Goal: Information Seeking & Learning: Stay updated

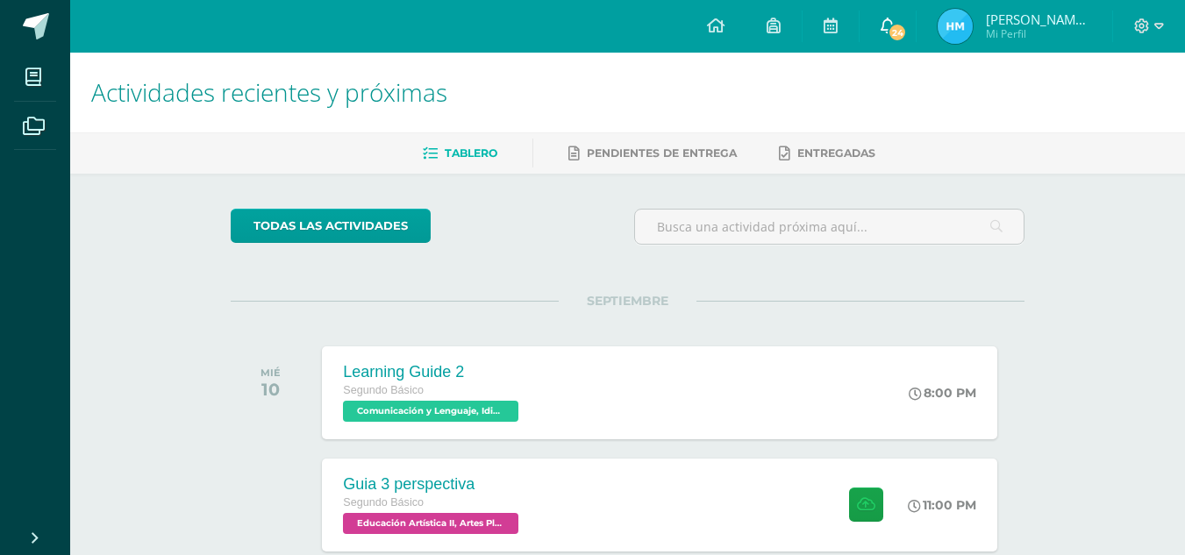
click at [902, 35] on span "24" at bounding box center [896, 32] width 19 height 19
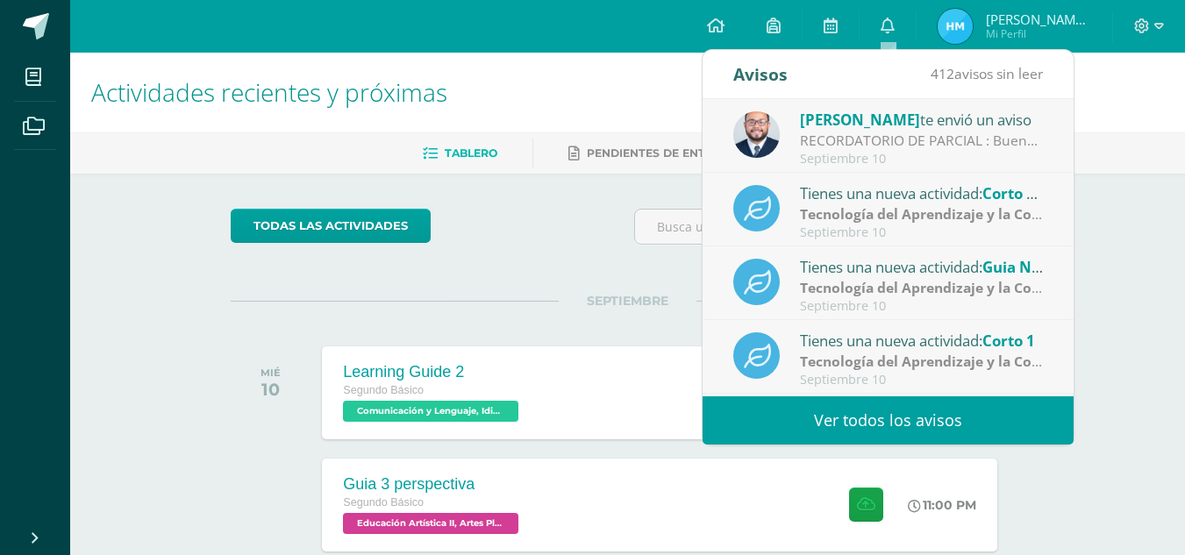
click at [905, 124] on div "[PERSON_NAME] te envió un aviso" at bounding box center [922, 119] width 244 height 23
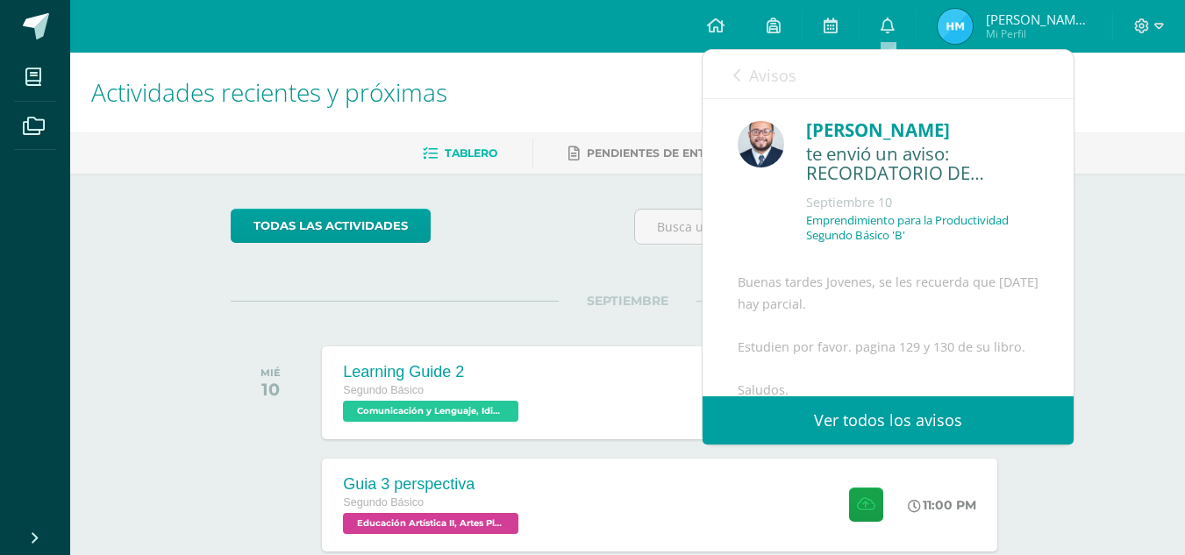
click at [738, 84] on link "Avisos" at bounding box center [764, 75] width 63 height 50
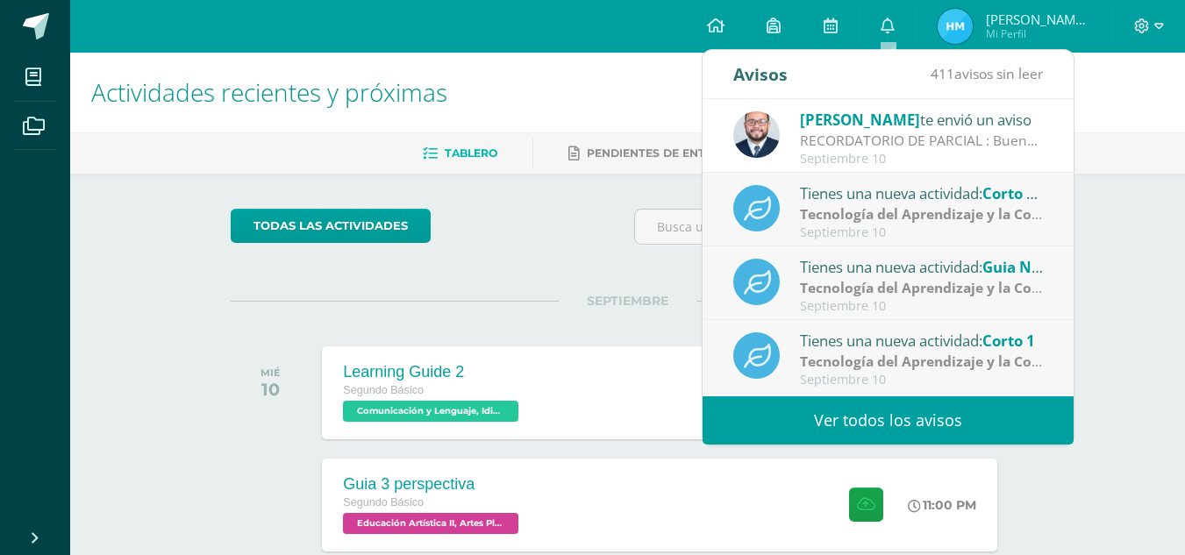
click at [869, 249] on div "Tienes una nueva actividad: Guia No 4 Tecnología del Aprendizaje y la Comunicac…" at bounding box center [887, 283] width 371 height 74
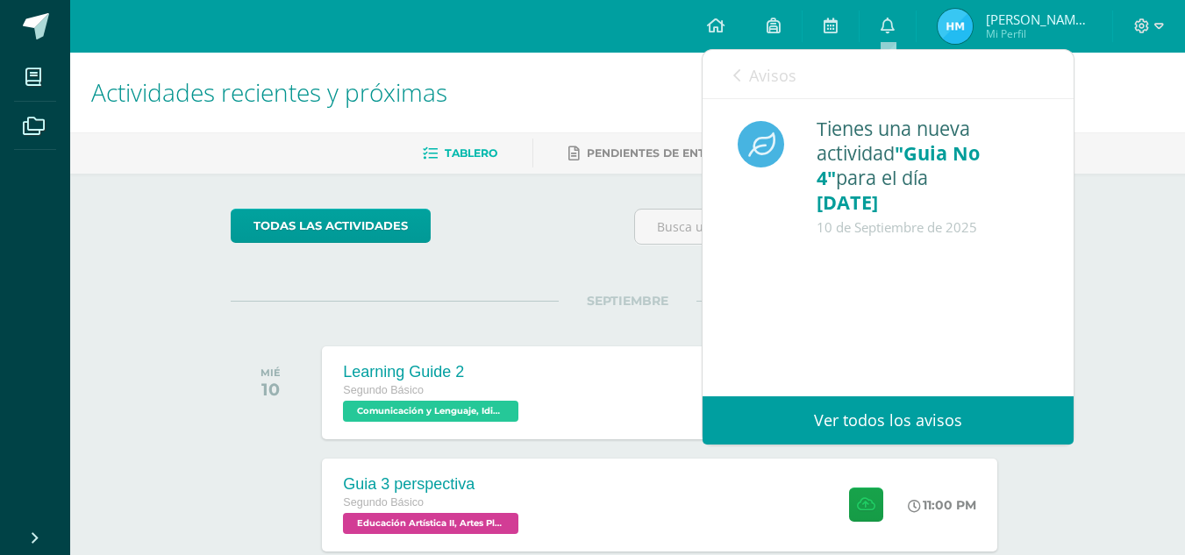
click at [759, 68] on span "Avisos" at bounding box center [772, 75] width 47 height 21
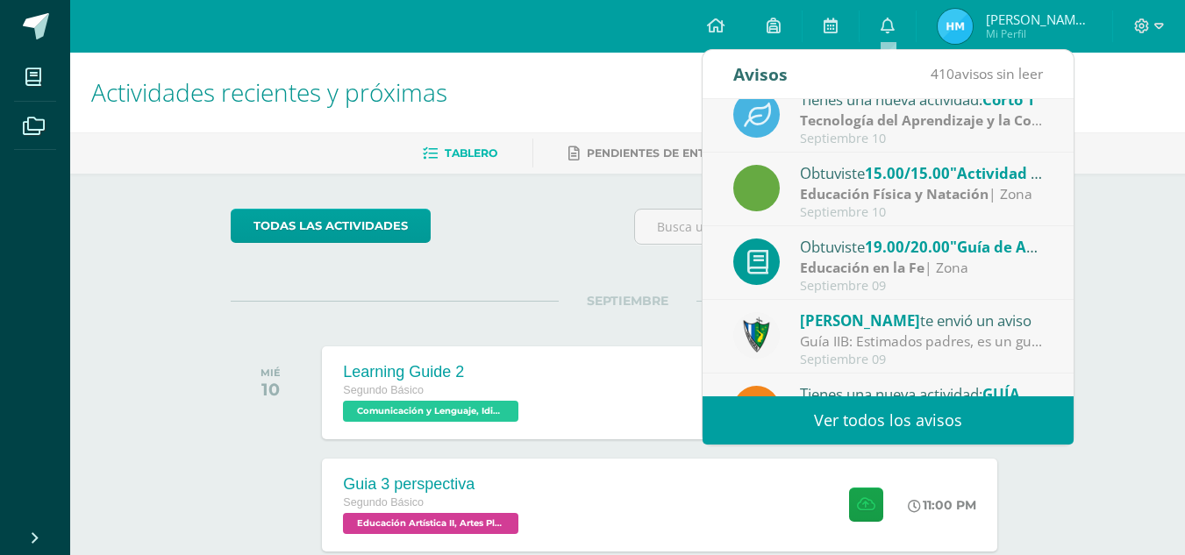
scroll to position [242, 0]
click at [876, 249] on span "19.00/20.00" at bounding box center [907, 246] width 85 height 20
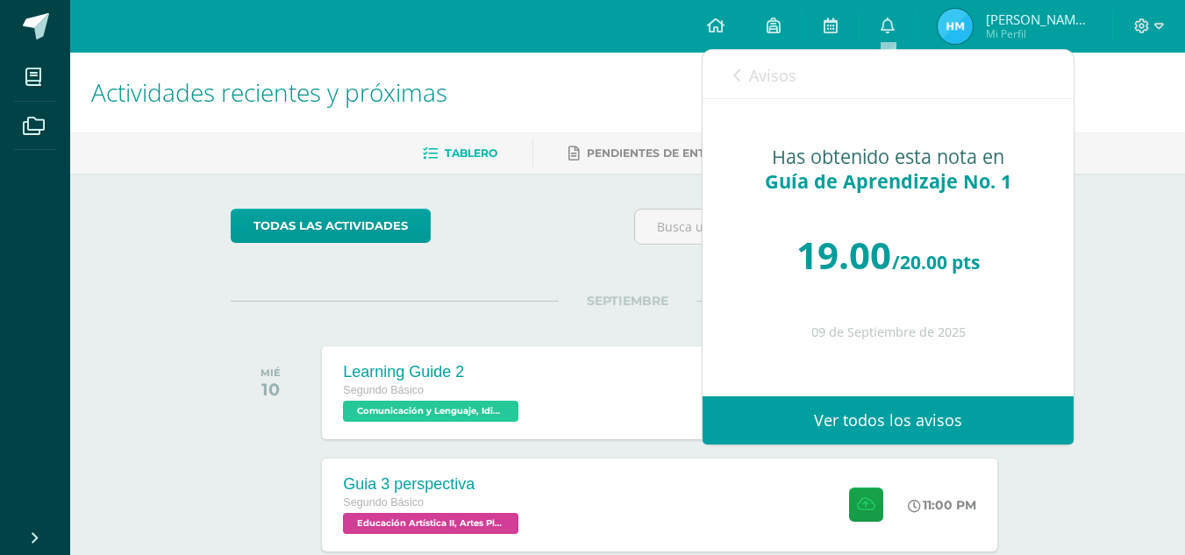
click at [745, 77] on link "Avisos" at bounding box center [764, 75] width 63 height 50
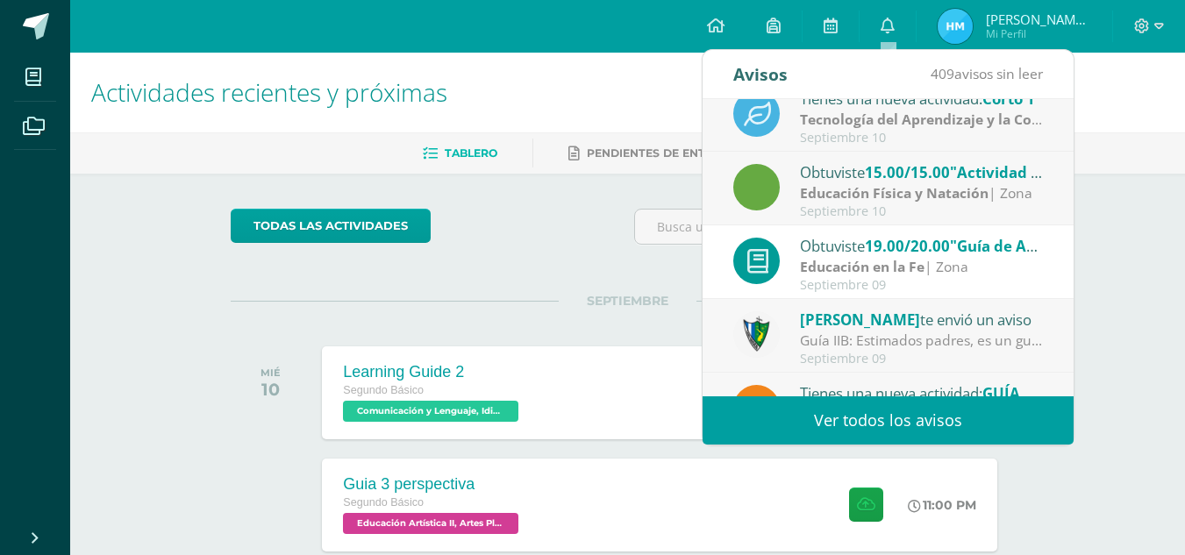
click at [863, 189] on strong "Educación Física y Natación" at bounding box center [894, 192] width 189 height 19
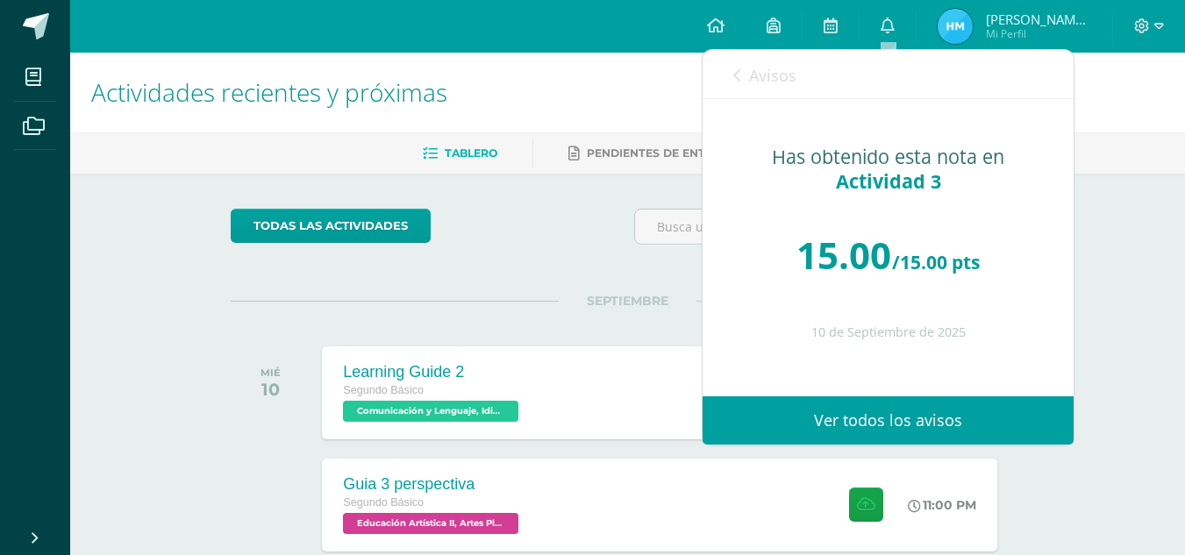
click at [772, 81] on span "Avisos" at bounding box center [772, 75] width 47 height 21
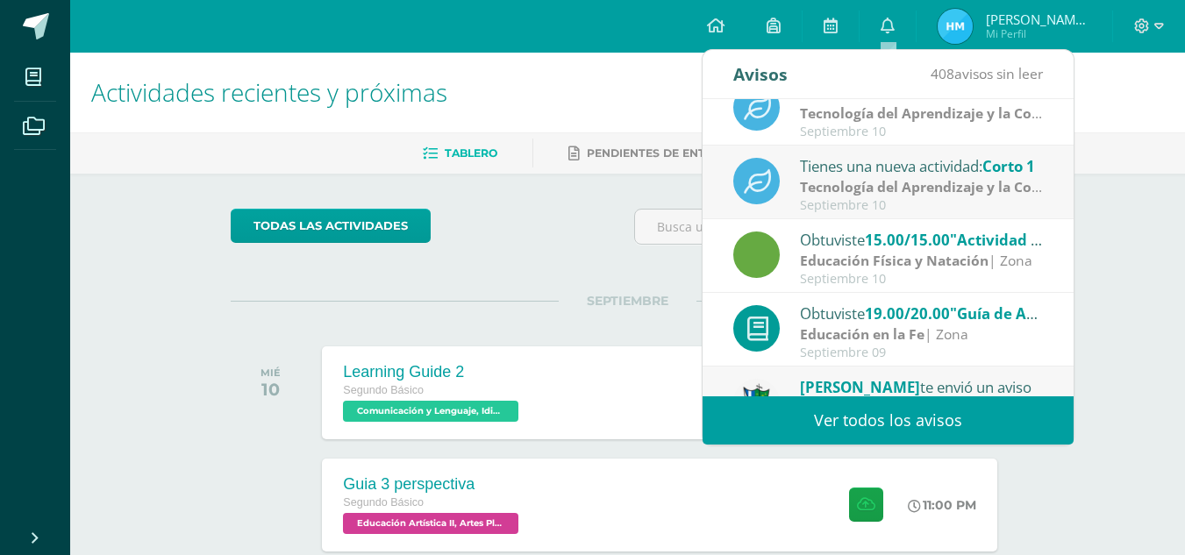
scroll to position [292, 0]
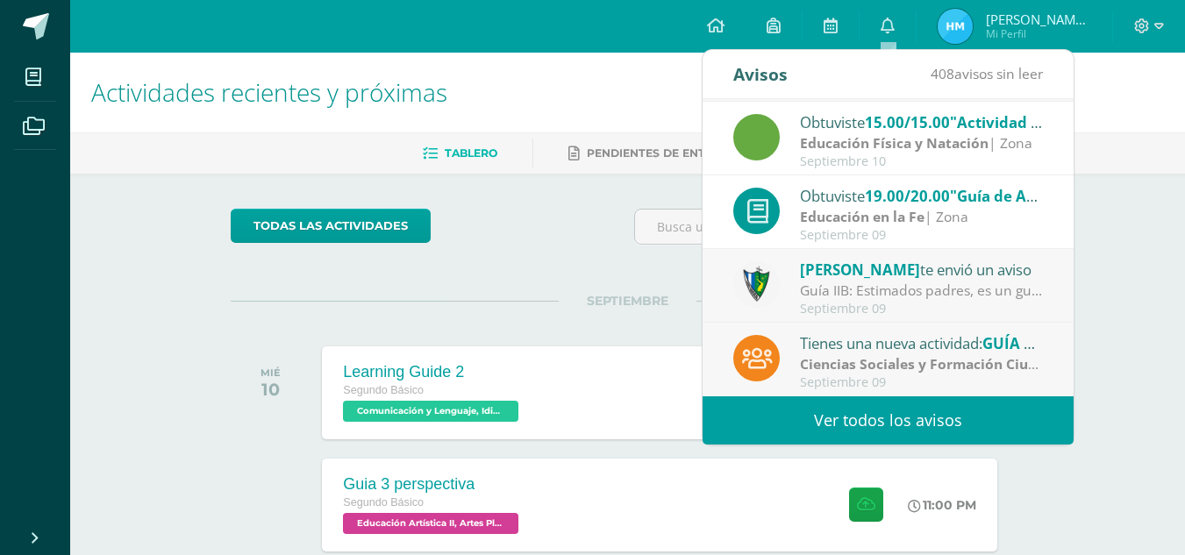
click at [917, 317] on div "[PERSON_NAME] te envió un aviso Guía IIB: Estimados padres, es un gusto saludar…" at bounding box center [887, 286] width 371 height 74
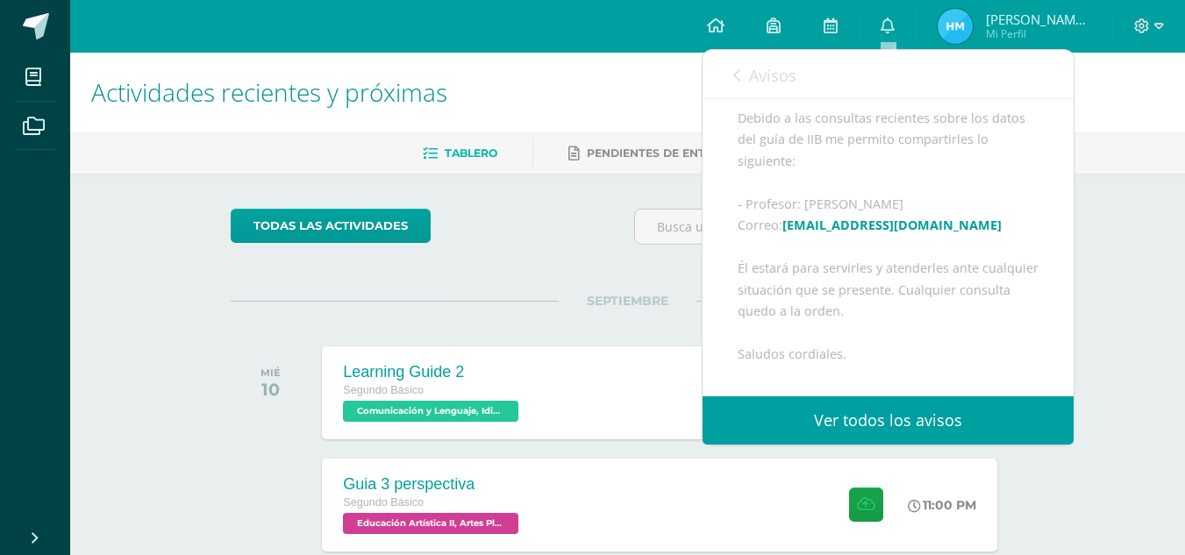
scroll to position [170, 0]
click at [740, 72] on icon at bounding box center [736, 75] width 7 height 14
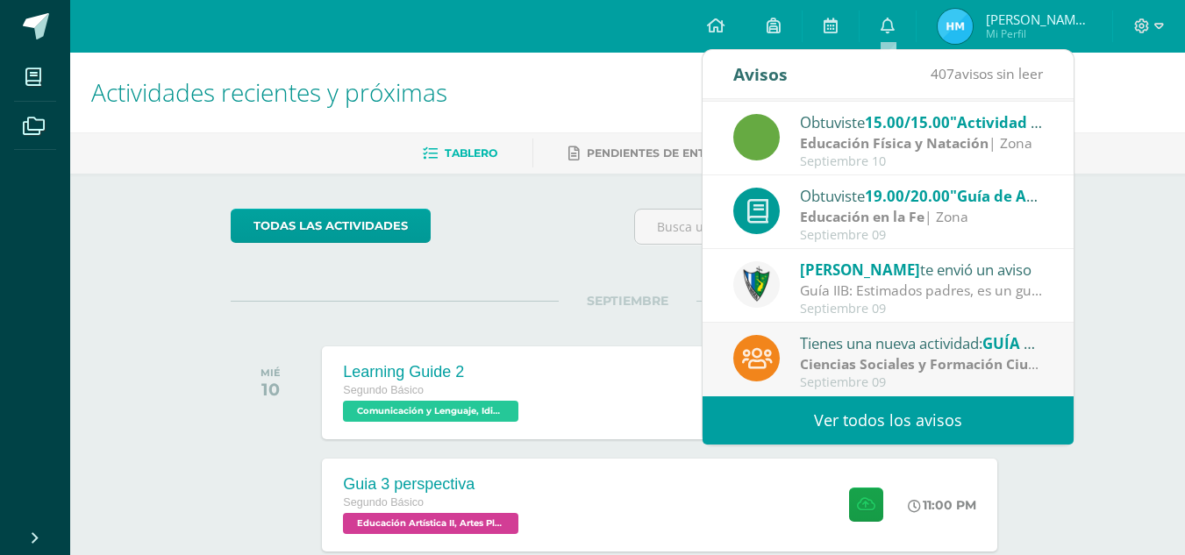
click at [837, 358] on strong "Ciencias Sociales y Formación Ciudadana e Interculturalidad" at bounding box center [1005, 363] width 410 height 19
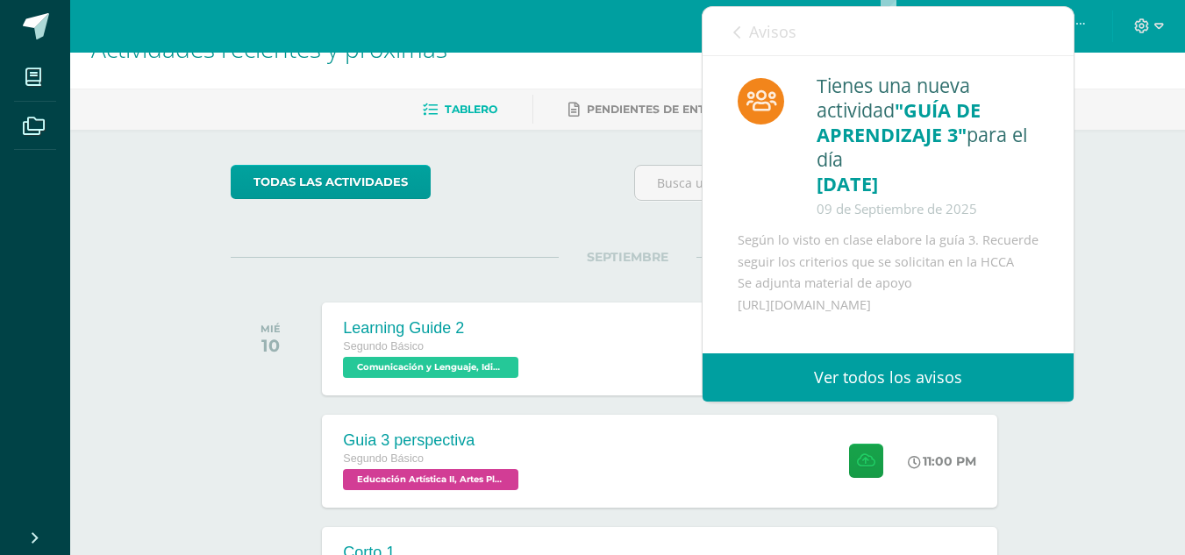
scroll to position [48, 0]
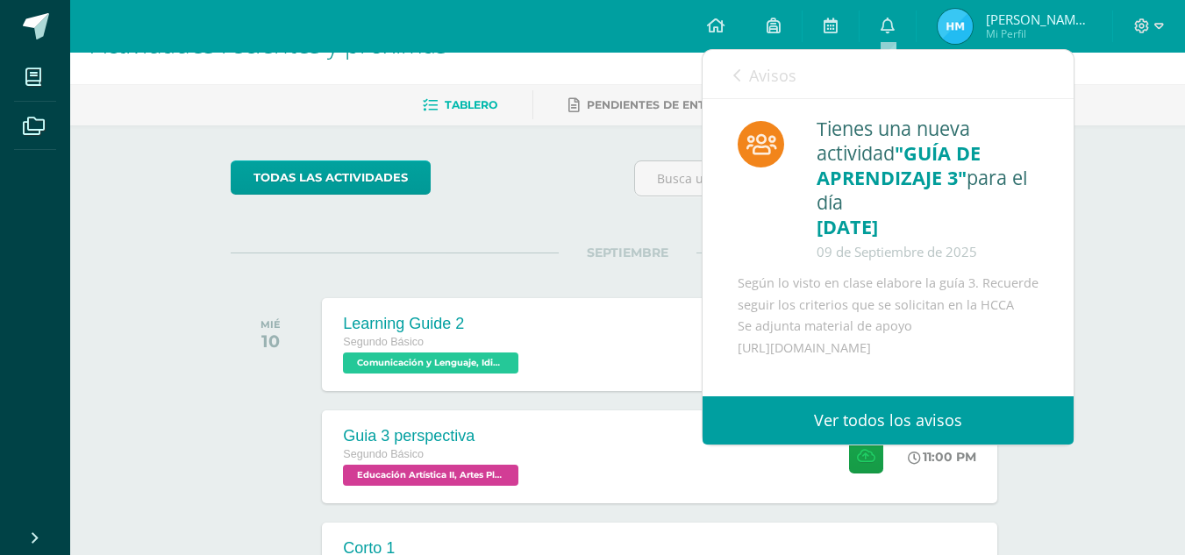
click at [746, 89] on link "Avisos" at bounding box center [764, 75] width 63 height 50
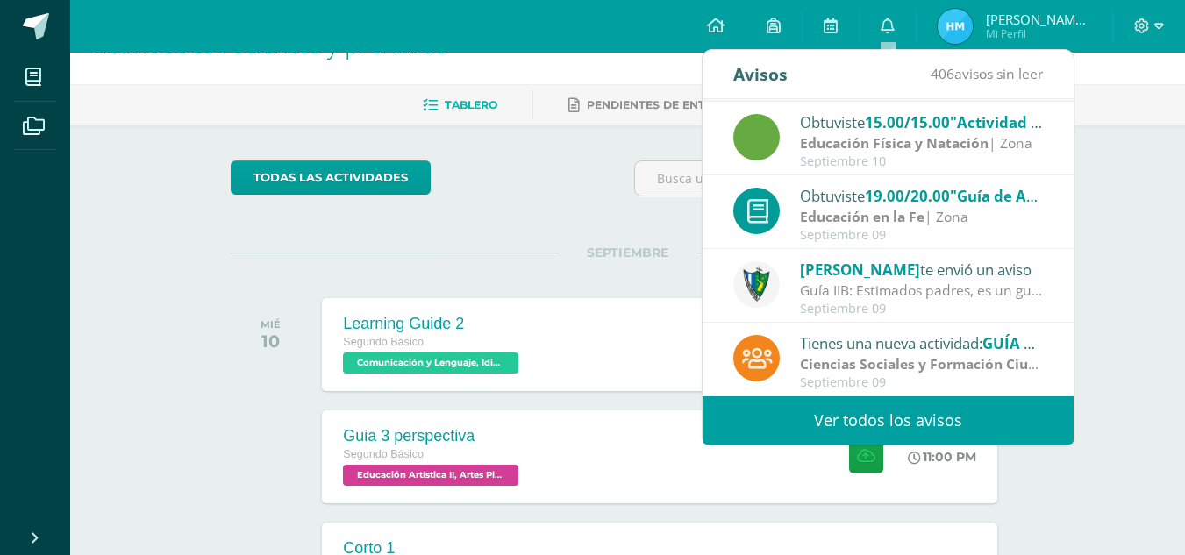
click at [914, 414] on link "Ver todos los avisos" at bounding box center [887, 420] width 371 height 48
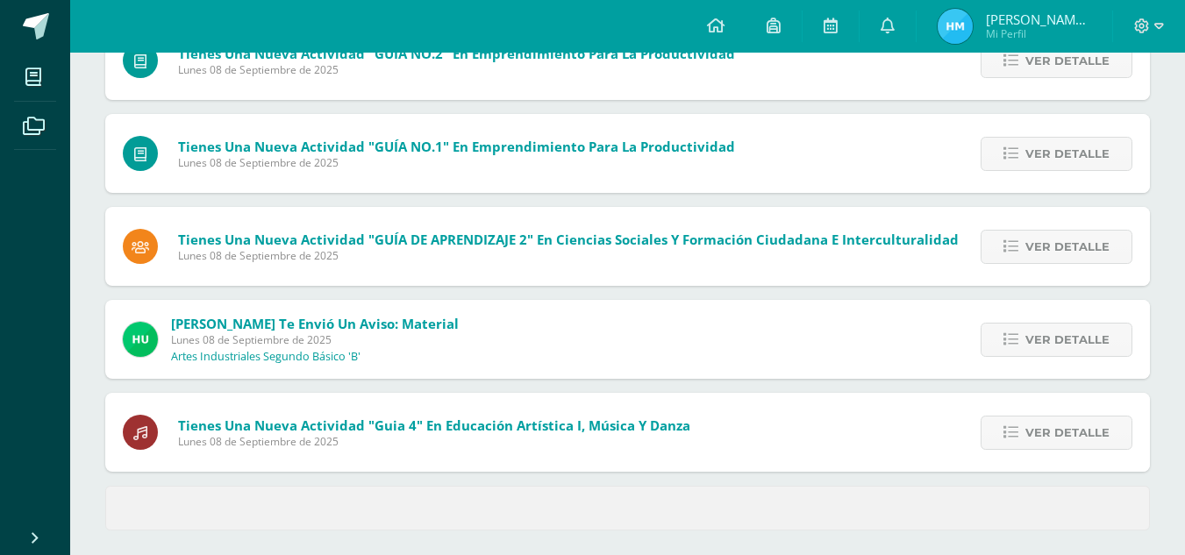
scroll to position [724, 0]
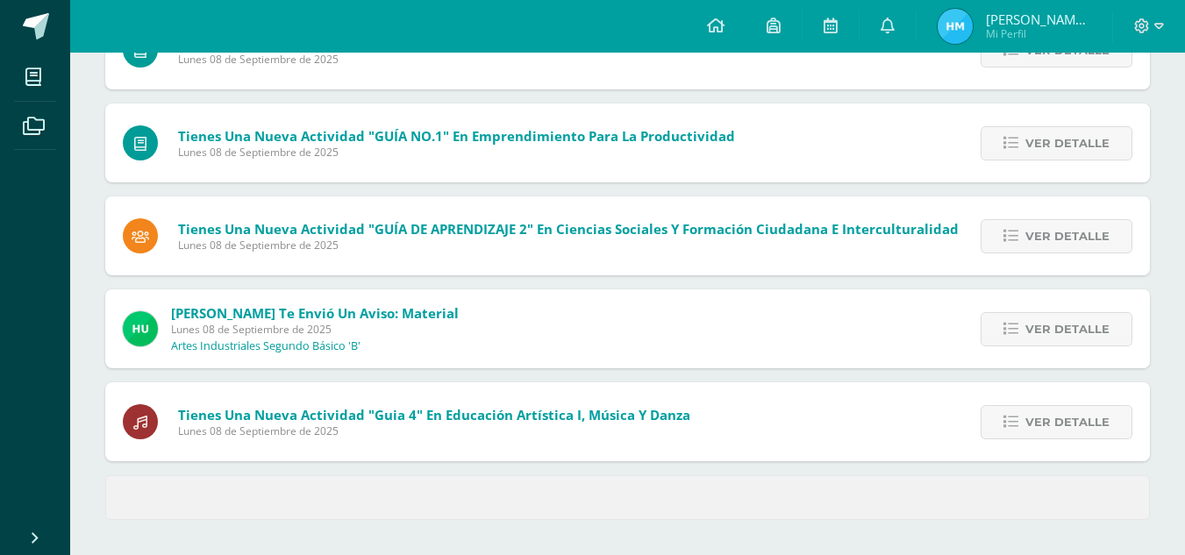
click at [1009, 153] on link "Ver detalle" at bounding box center [1056, 143] width 152 height 34
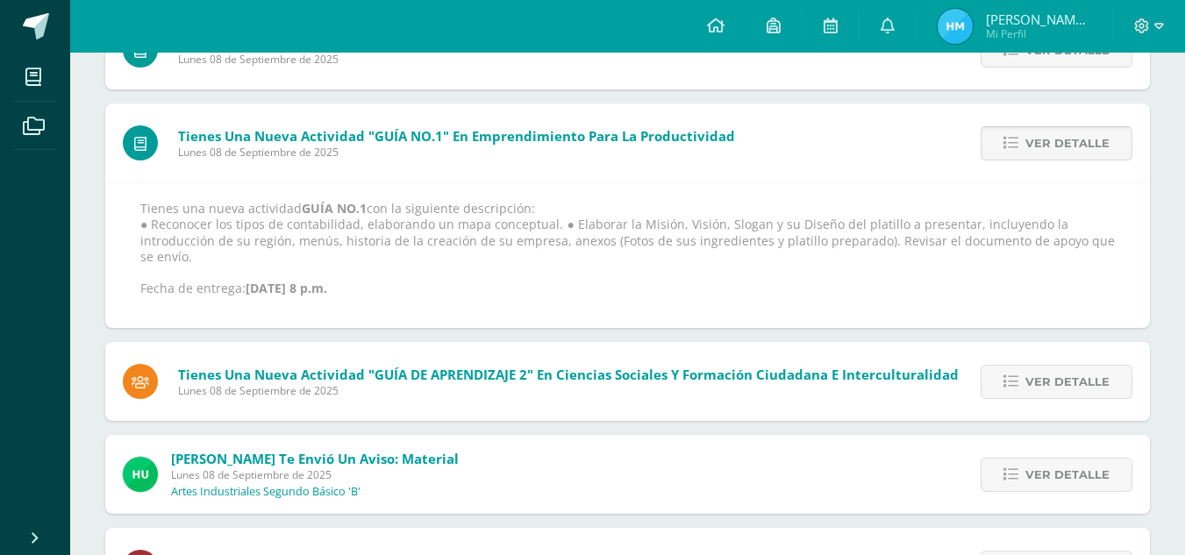
click at [1009, 153] on link "Ver detalle" at bounding box center [1056, 143] width 152 height 34
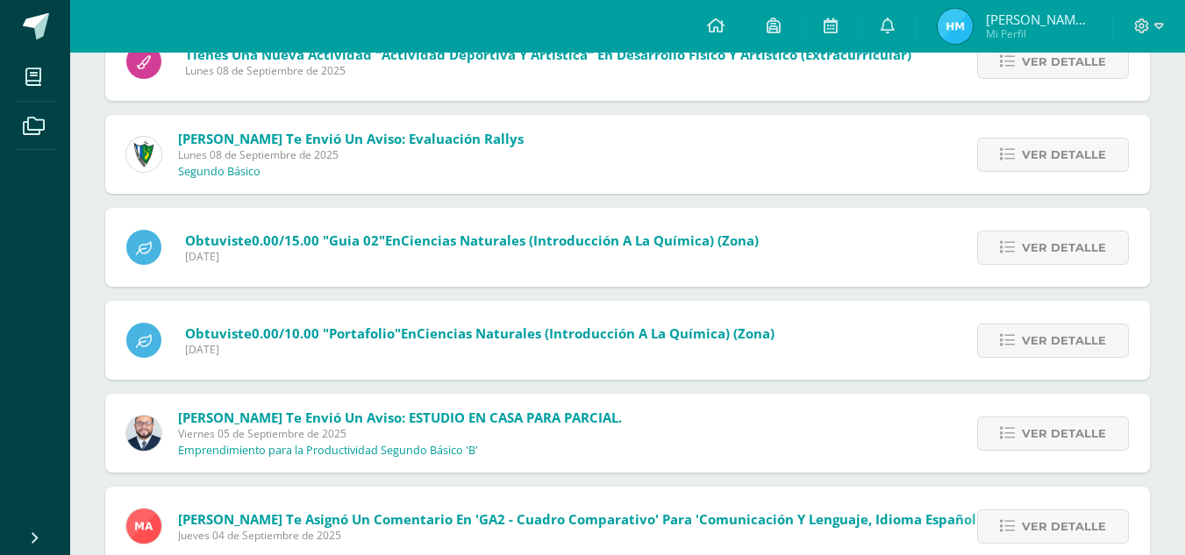
scroll to position [1458, 0]
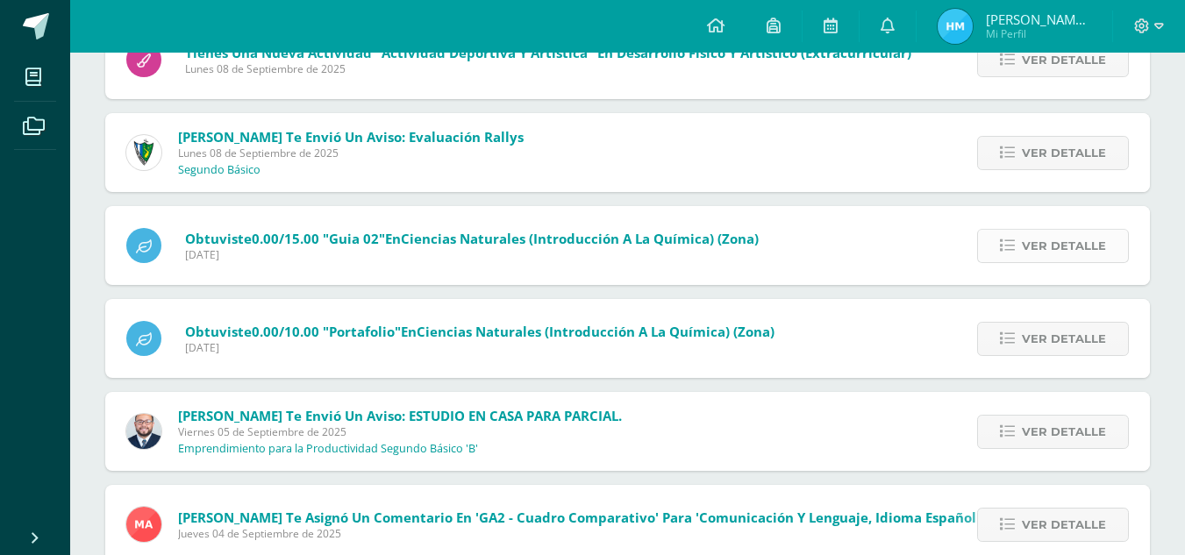
click at [1020, 249] on link "Ver detalle" at bounding box center [1053, 246] width 152 height 34
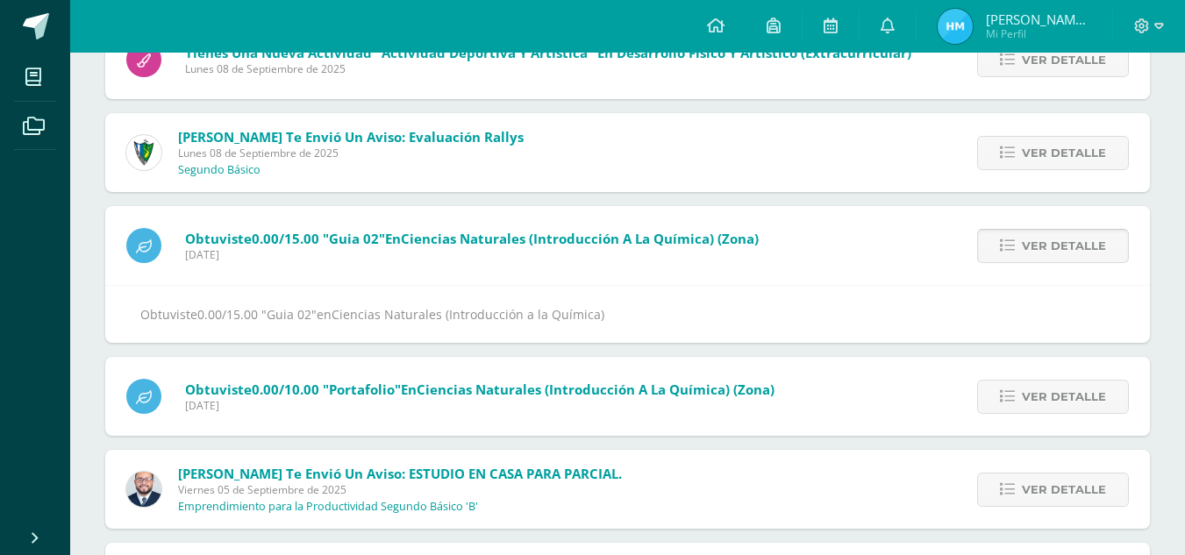
click at [1020, 249] on link "Ver detalle" at bounding box center [1053, 246] width 152 height 34
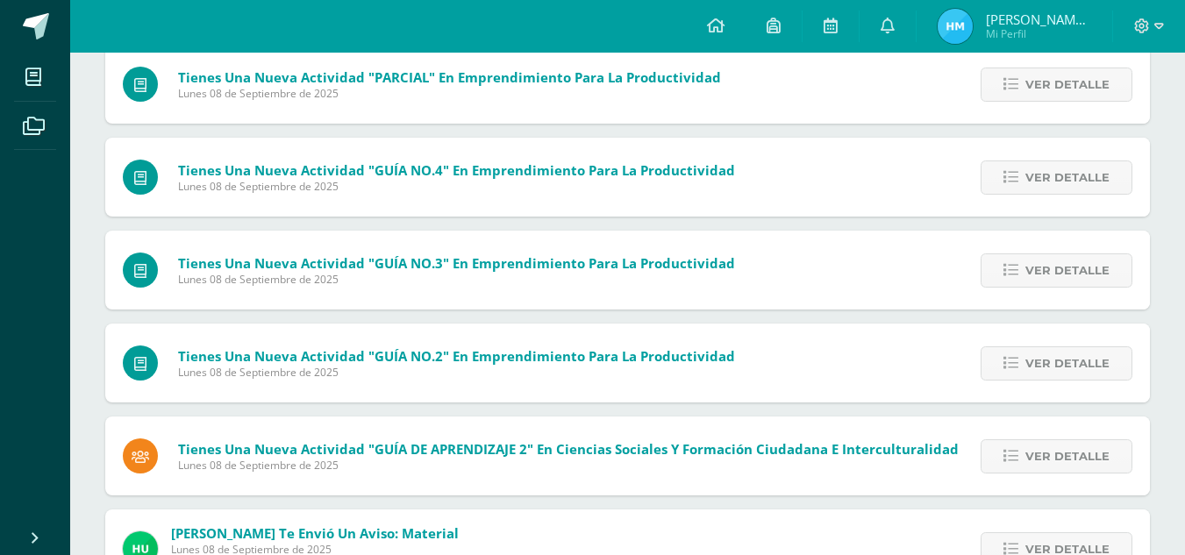
scroll to position [412, 0]
